Goal: Task Accomplishment & Management: Use online tool/utility

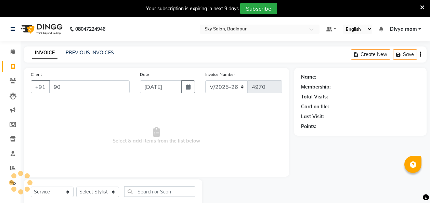
select select "6927"
select select "service"
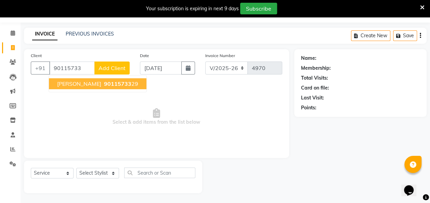
click at [118, 83] on span "90115733" at bounding box center [117, 83] width 27 height 7
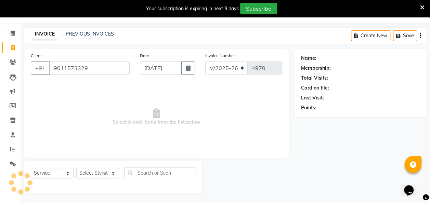
type input "9011573329"
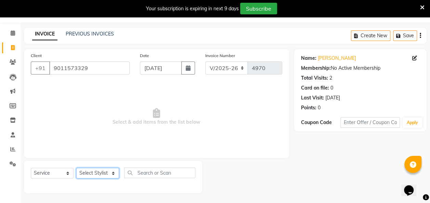
click at [106, 173] on select "Select Stylist [PERSON_NAME] [PERSON_NAME] [PERSON_NAME] [PERSON_NAME] [PERSON_…" at bounding box center [97, 173] width 43 height 11
select select "54796"
click at [76, 168] on select "Select Stylist [PERSON_NAME] [PERSON_NAME] [PERSON_NAME] [PERSON_NAME] [PERSON_…" at bounding box center [97, 173] width 43 height 11
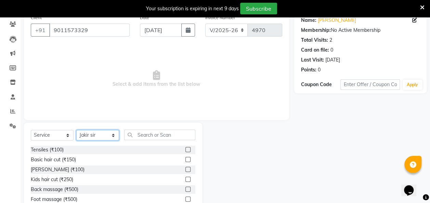
scroll to position [59, 0]
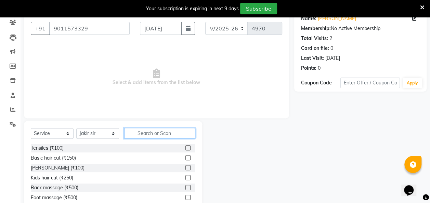
click at [161, 130] on input "text" at bounding box center [159, 133] width 71 height 11
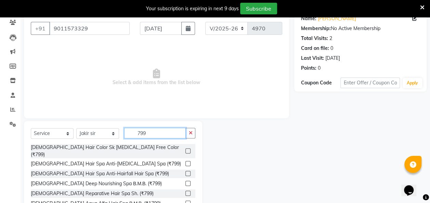
type input "799"
click at [185, 161] on label at bounding box center [187, 163] width 5 height 5
click at [185, 162] on input "checkbox" at bounding box center [187, 164] width 4 height 4
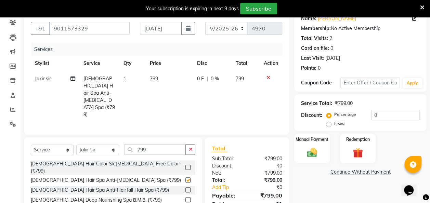
checkbox input "false"
click at [191, 147] on icon "button" at bounding box center [191, 149] width 4 height 5
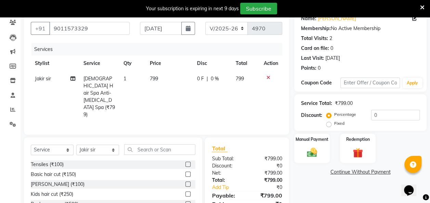
click at [185, 182] on label at bounding box center [187, 184] width 5 height 5
click at [185, 182] on input "checkbox" at bounding box center [187, 184] width 4 height 4
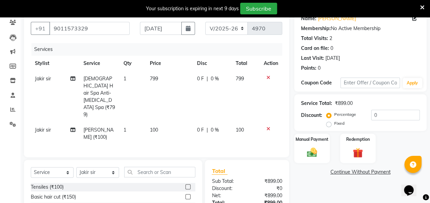
checkbox input "false"
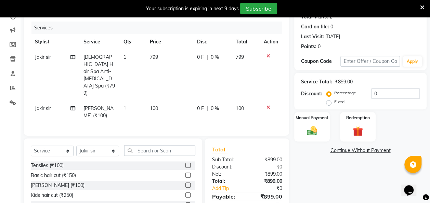
scroll to position [103, 0]
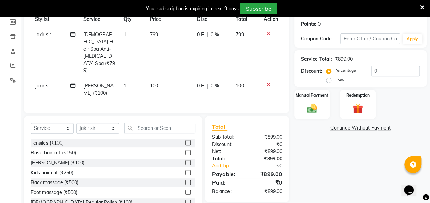
click at [315, 112] on img at bounding box center [312, 109] width 16 height 12
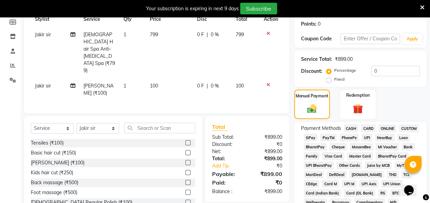
click at [311, 139] on span "GPay" at bounding box center [311, 138] width 14 height 8
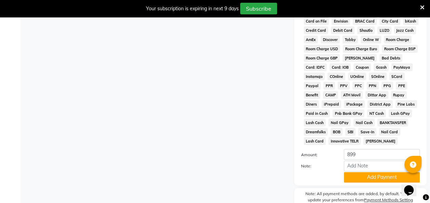
scroll to position [321, 0]
click at [365, 179] on button "Add Payment" at bounding box center [382, 177] width 76 height 11
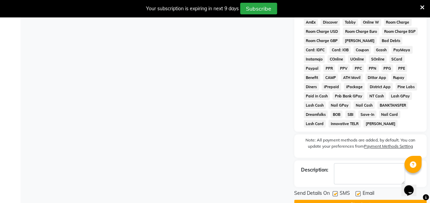
scroll to position [358, 0]
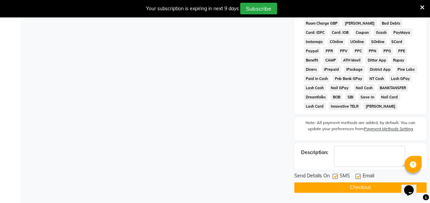
click at [335, 176] on label at bounding box center [335, 176] width 5 height 5
click at [335, 176] on input "checkbox" at bounding box center [335, 176] width 4 height 4
checkbox input "false"
click at [331, 185] on button "Checkout" at bounding box center [360, 187] width 132 height 11
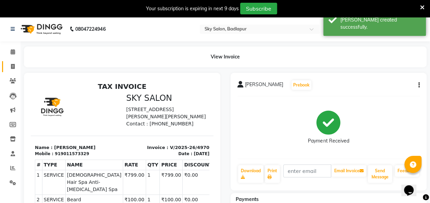
click at [12, 67] on icon at bounding box center [13, 66] width 4 height 5
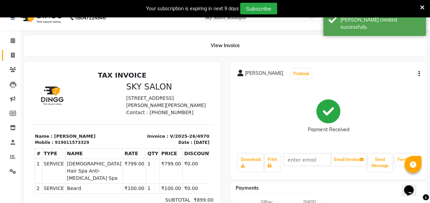
select select "service"
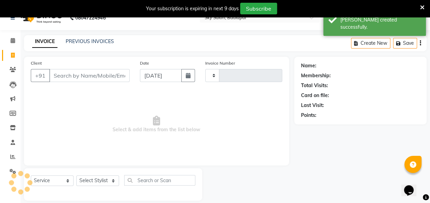
scroll to position [19, 0]
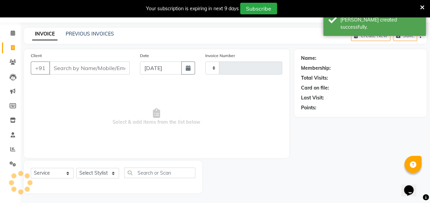
type input "4971"
select select "6927"
click at [94, 32] on link "PREVIOUS INVOICES" at bounding box center [90, 34] width 48 height 6
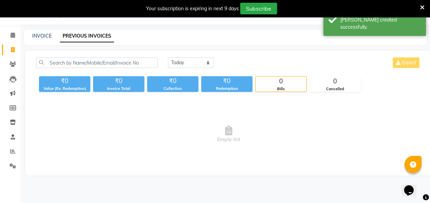
scroll to position [19, 0]
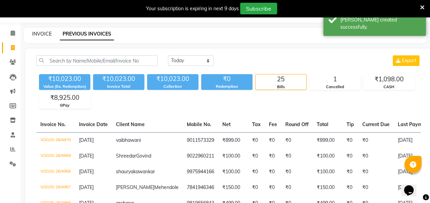
click at [39, 35] on link "INVOICE" at bounding box center [42, 34] width 20 height 6
select select "service"
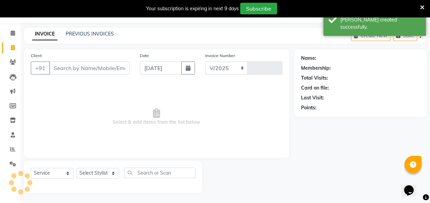
select select "6927"
type input "4971"
